Goal: Use online tool/utility: Use online tool/utility

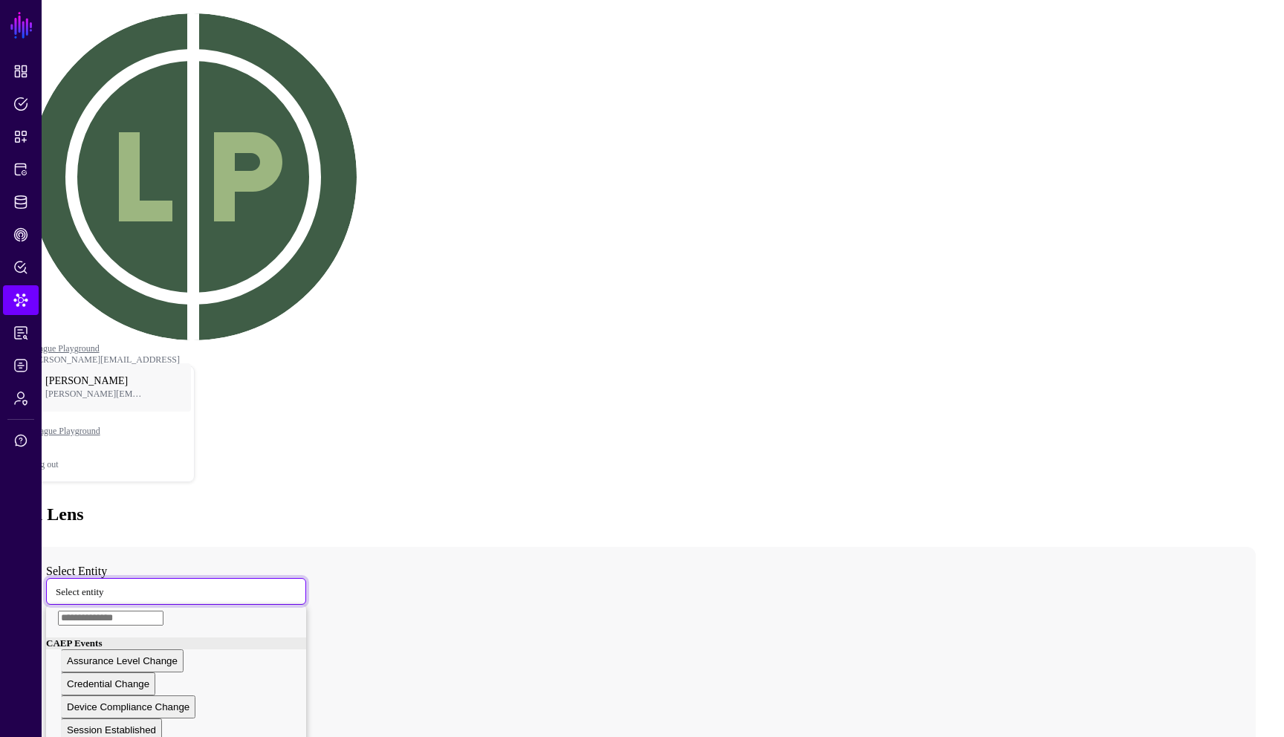
click at [104, 585] on span "Select entity" at bounding box center [80, 591] width 48 height 13
click at [103, 657] on div "Computer" at bounding box center [81, 662] width 44 height 11
click at [94, 586] on span "Computer" at bounding box center [75, 591] width 39 height 11
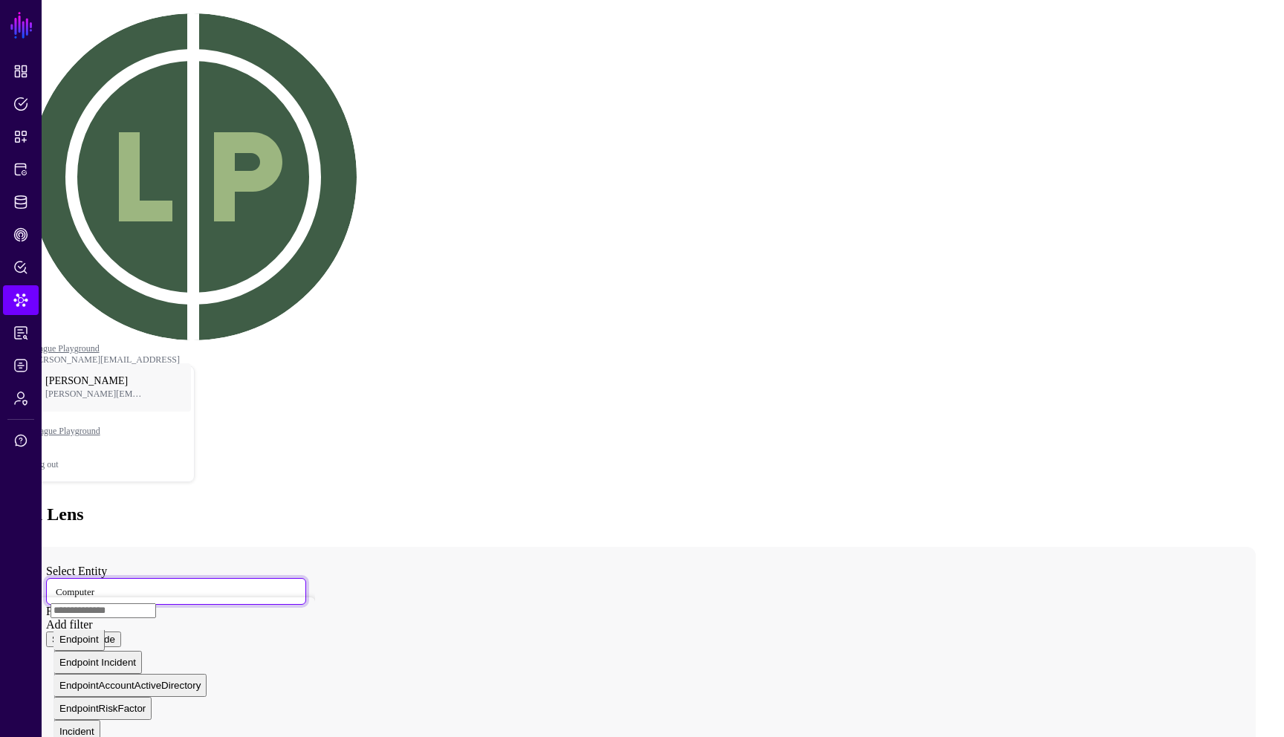
scroll to position [1309, 0]
click at [151, 603] on input "text" at bounding box center [104, 610] width 106 height 15
type input "****"
click at [86, 688] on button "User" at bounding box center [70, 699] width 33 height 23
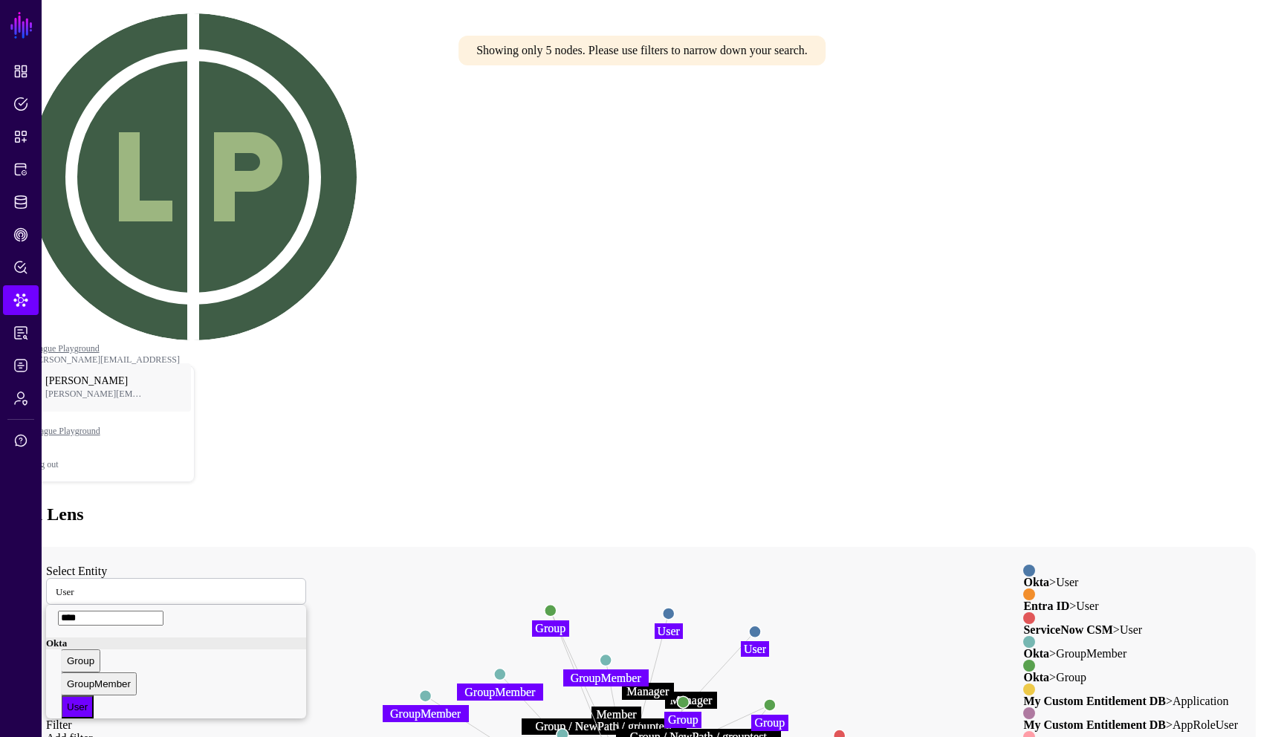
click at [93, 732] on link "Add filter" at bounding box center [69, 738] width 47 height 13
click at [114, 737] on span "Select attribute" at bounding box center [85, 745] width 58 height 11
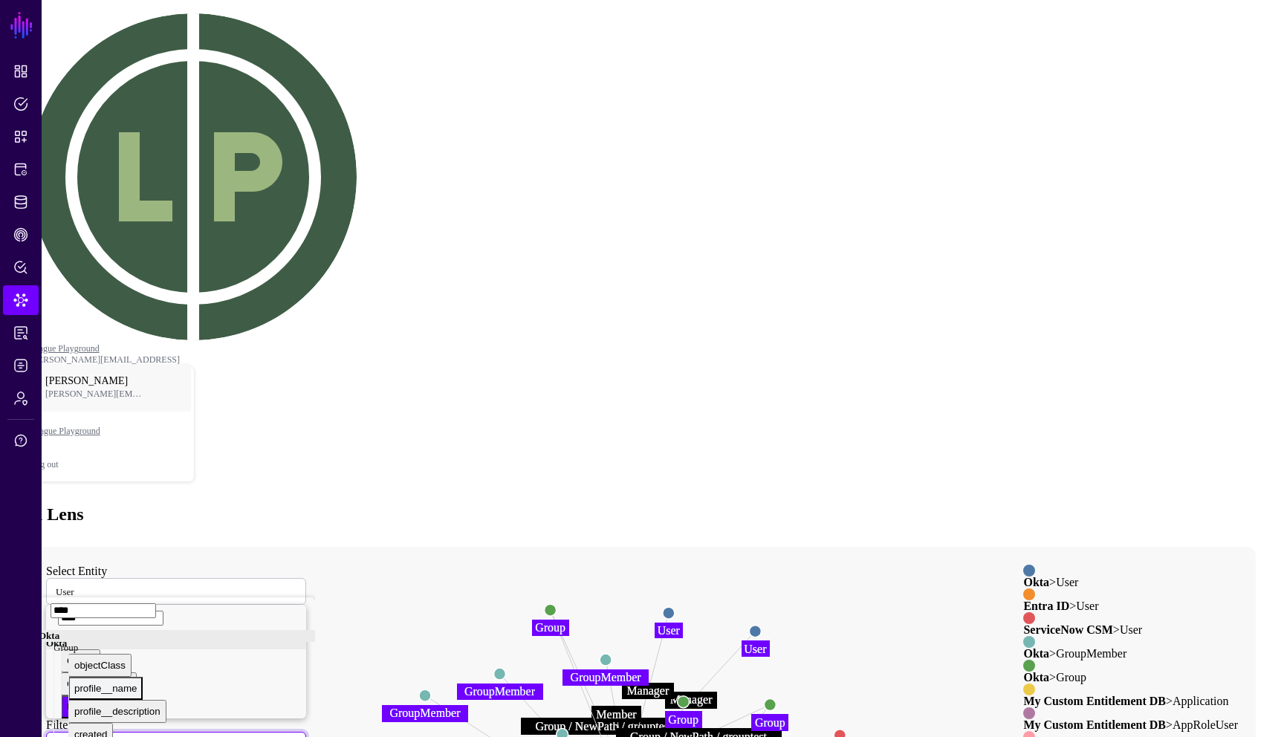
type input "****"
click at [137, 683] on span "profile__name" at bounding box center [105, 688] width 62 height 11
